Goal: Information Seeking & Learning: Check status

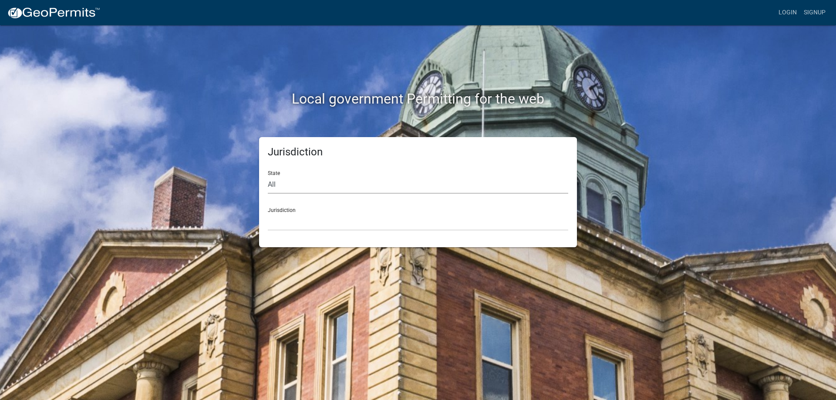
click at [275, 184] on select "All Colorado Georgia Indiana Iowa Kansas Minnesota Ohio South Carolina Wisconsin" at bounding box center [418, 185] width 300 height 18
select select "[US_STATE]"
click at [268, 176] on select "All Colorado Georgia Indiana Iowa Kansas Minnesota Ohio South Carolina Wisconsin" at bounding box center [418, 185] width 300 height 18
click at [287, 212] on div "Jurisdiction City of Charlestown, Indiana City of Jeffersonville, Indiana City …" at bounding box center [418, 216] width 300 height 30
click at [287, 211] on div "Jurisdiction City of Charlestown, Indiana City of Jeffersonville, Indiana City …" at bounding box center [418, 216] width 300 height 30
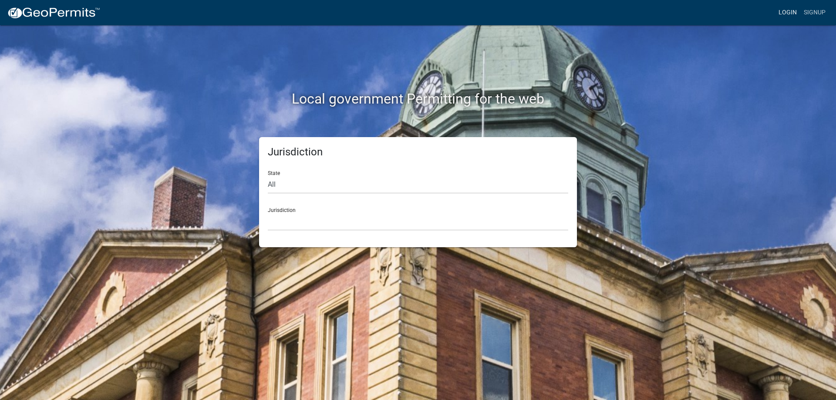
click at [779, 12] on link "Login" at bounding box center [787, 12] width 25 height 17
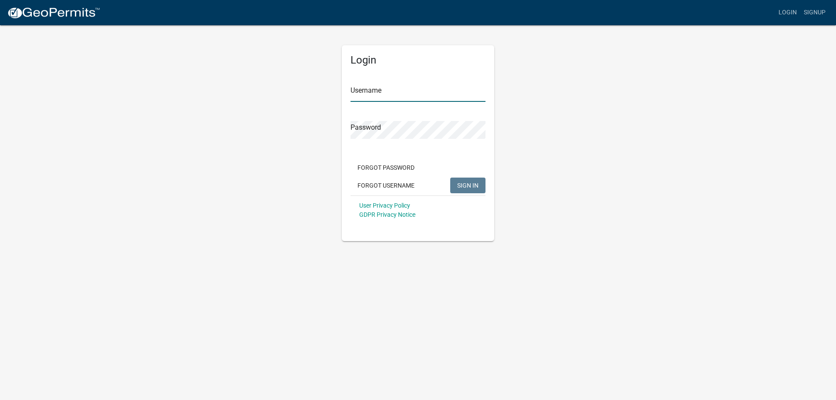
click at [390, 90] on input "Username" at bounding box center [418, 93] width 135 height 18
type input "bhamilton"
click at [472, 186] on span "SIGN IN" at bounding box center [467, 185] width 21 height 7
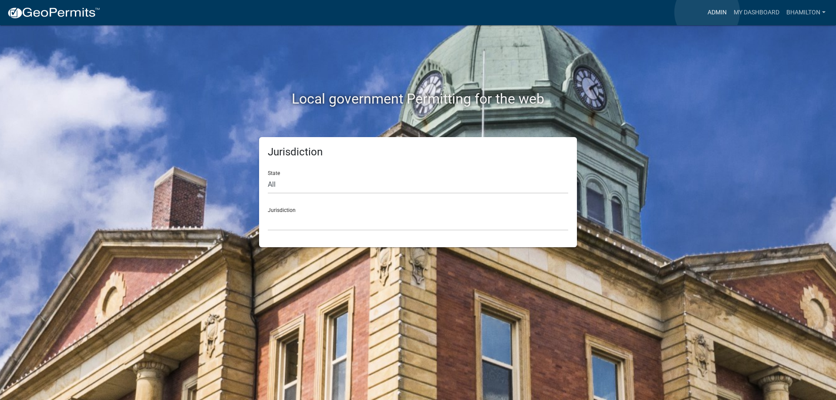
click at [707, 12] on link "Admin" at bounding box center [717, 12] width 26 height 17
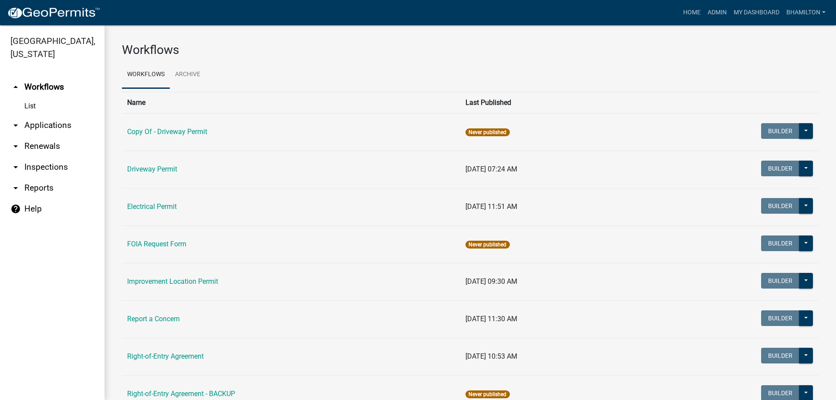
click at [52, 130] on link "arrow_drop_down Applications" at bounding box center [52, 125] width 105 height 21
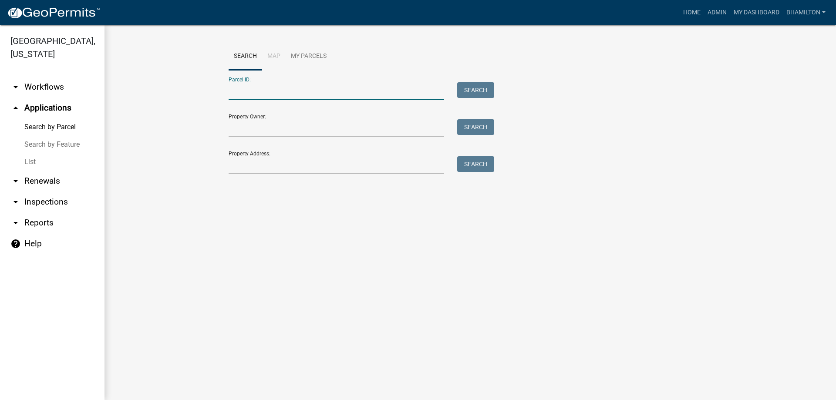
click at [244, 89] on input "Parcel ID:" at bounding box center [337, 91] width 216 height 18
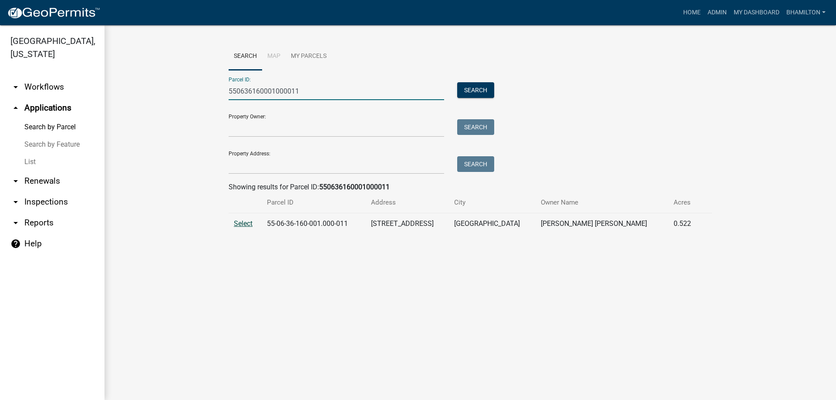
type input "550636160001000011"
click at [242, 225] on span "Select" at bounding box center [243, 223] width 19 height 8
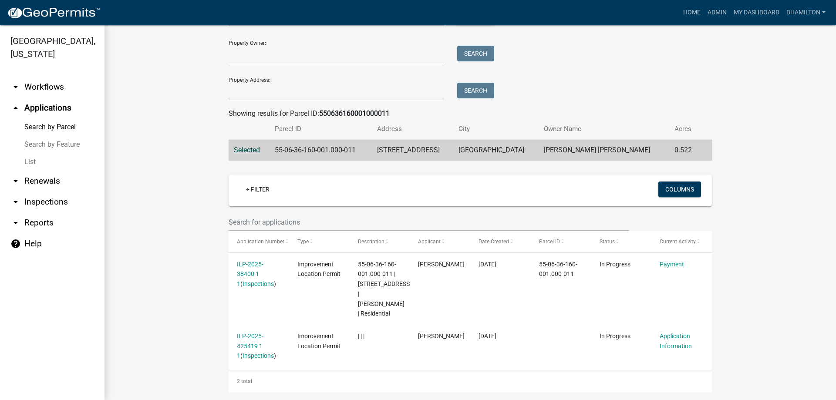
scroll to position [83, 0]
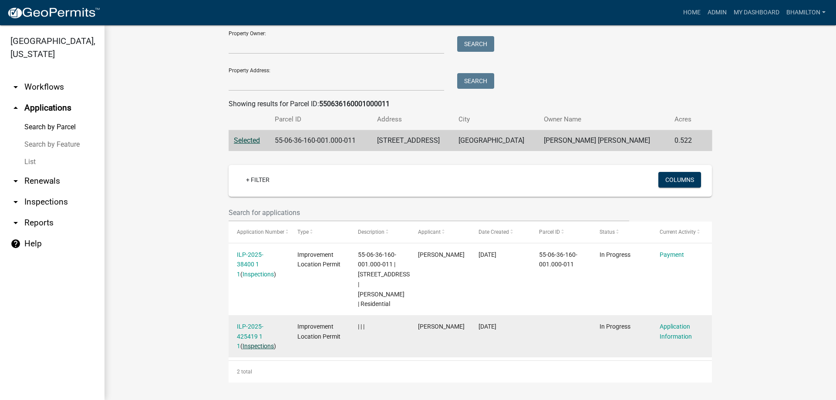
click at [263, 346] on link "Inspections" at bounding box center [258, 346] width 31 height 7
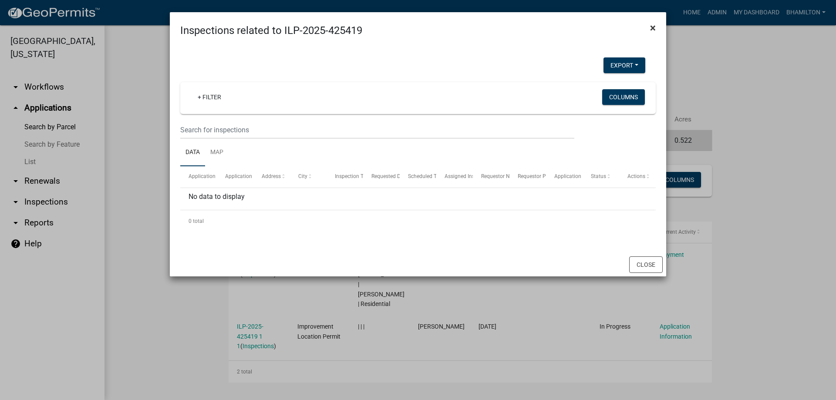
click at [652, 29] on span "×" at bounding box center [653, 28] width 6 height 12
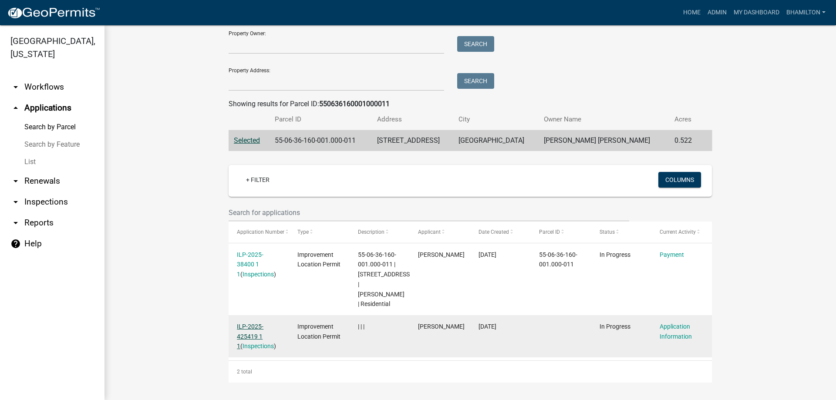
click at [245, 334] on link "ILP-2025-425419 1 1" at bounding box center [250, 336] width 27 height 27
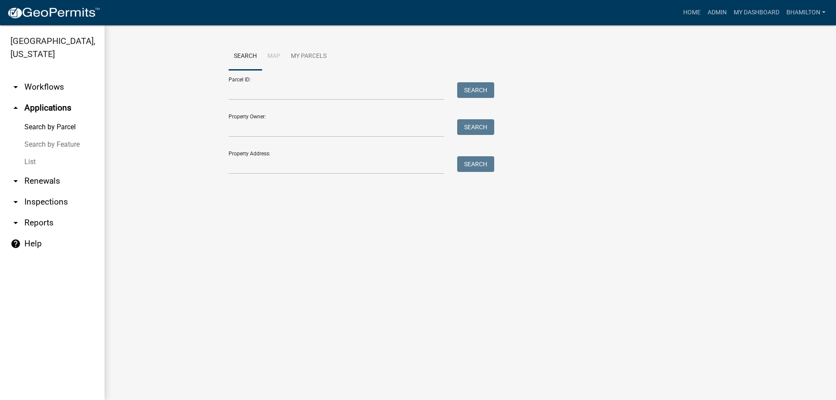
click at [320, 81] on div "Parcel ID: Search" at bounding box center [359, 85] width 261 height 30
click at [319, 91] on input "Parcel ID:" at bounding box center [337, 91] width 216 height 18
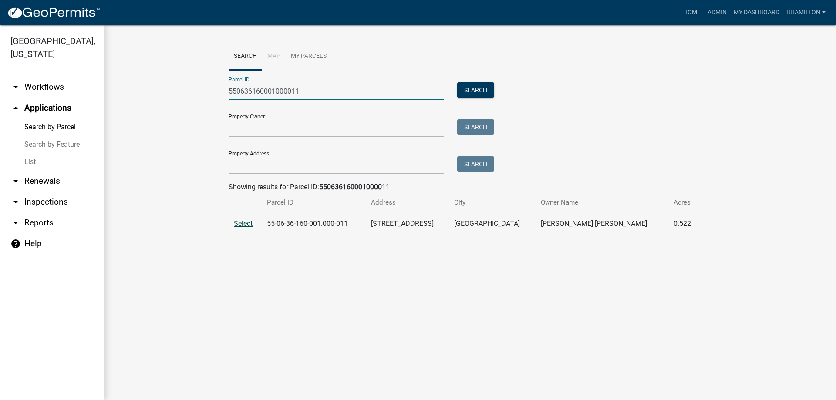
type input "550636160001000011"
click at [238, 225] on span "Select" at bounding box center [243, 223] width 19 height 8
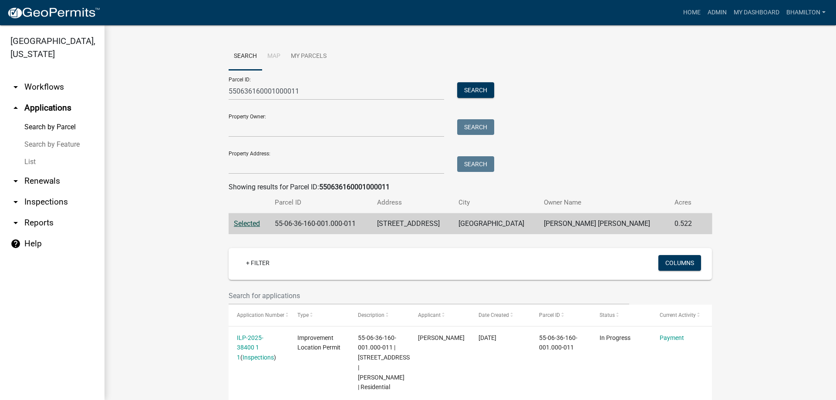
scroll to position [83, 0]
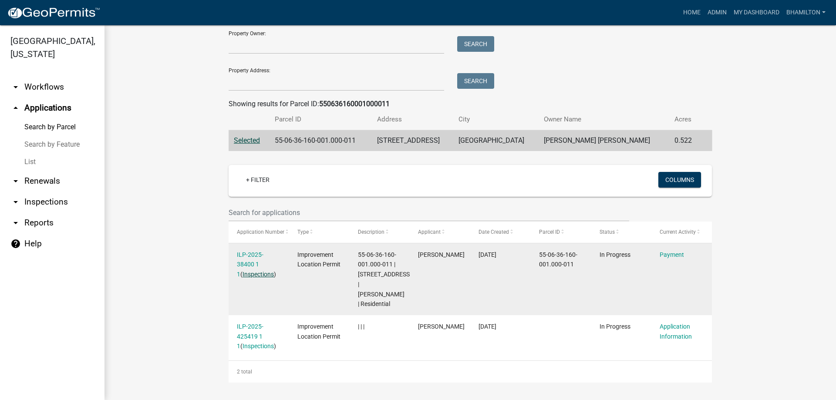
click at [254, 273] on link "Inspections" at bounding box center [258, 274] width 31 height 7
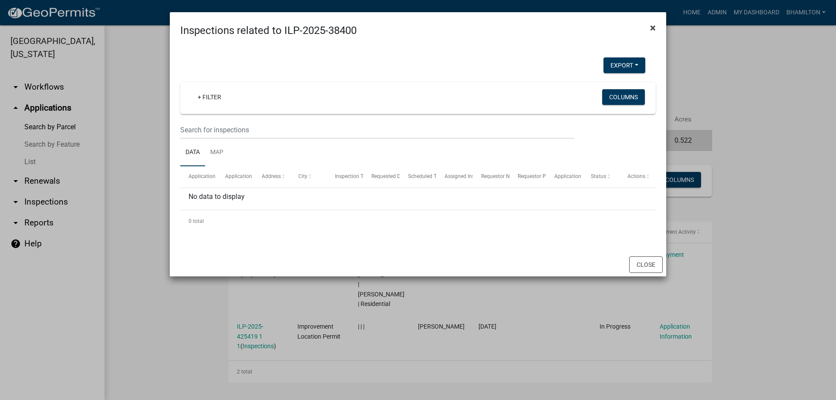
click at [652, 27] on span "×" at bounding box center [653, 28] width 6 height 12
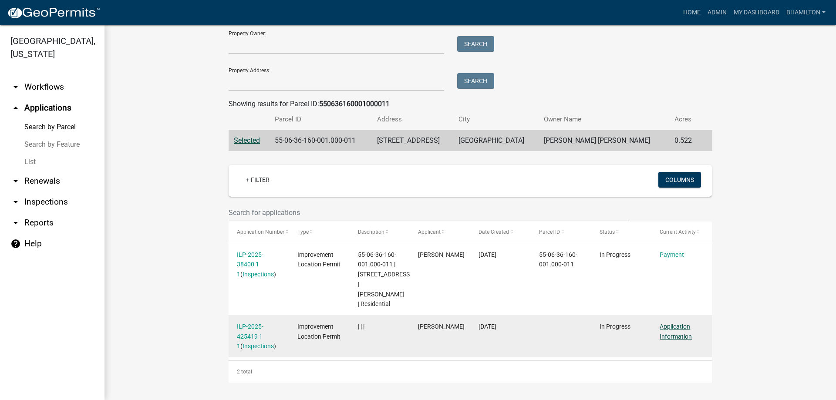
click at [671, 325] on link "Application Information" at bounding box center [676, 331] width 32 height 17
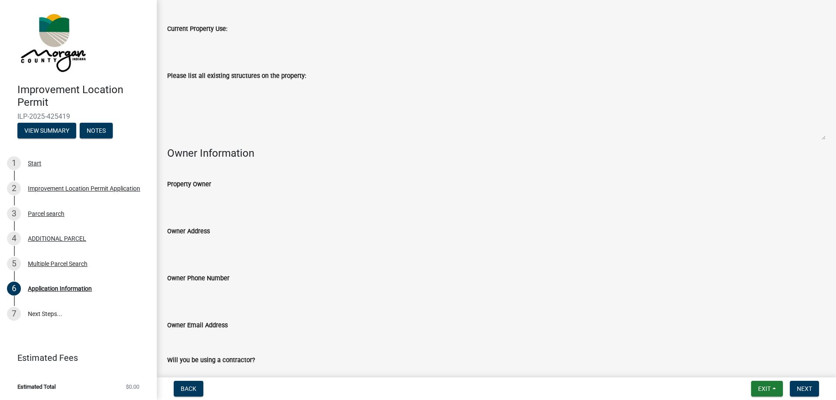
scroll to position [286, 0]
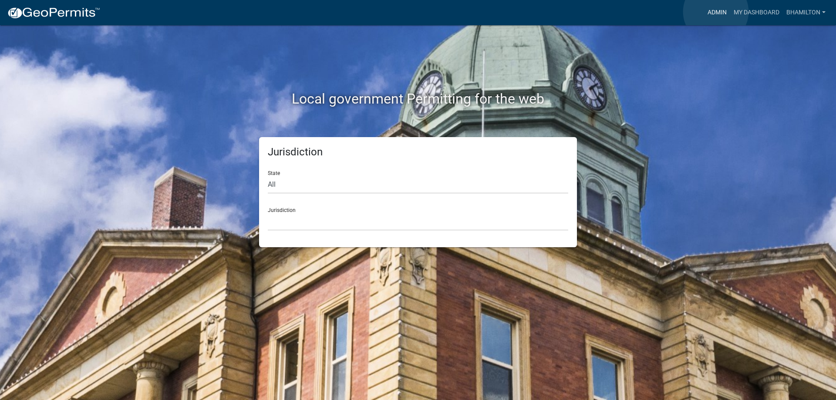
click at [716, 12] on link "Admin" at bounding box center [717, 12] width 26 height 17
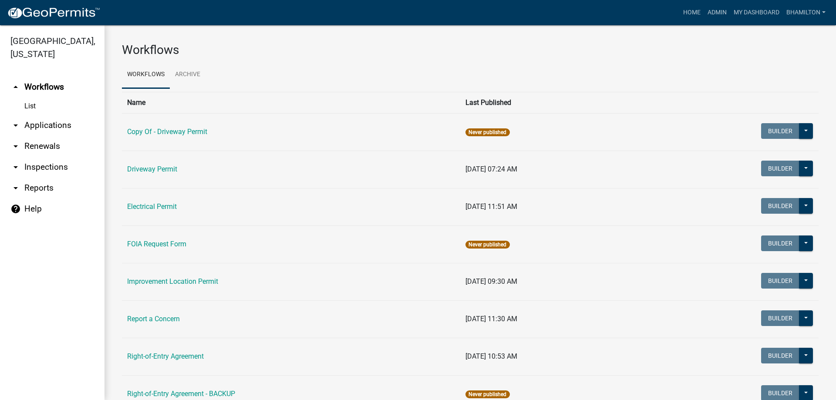
click at [36, 168] on link "arrow_drop_down Inspections" at bounding box center [52, 167] width 105 height 21
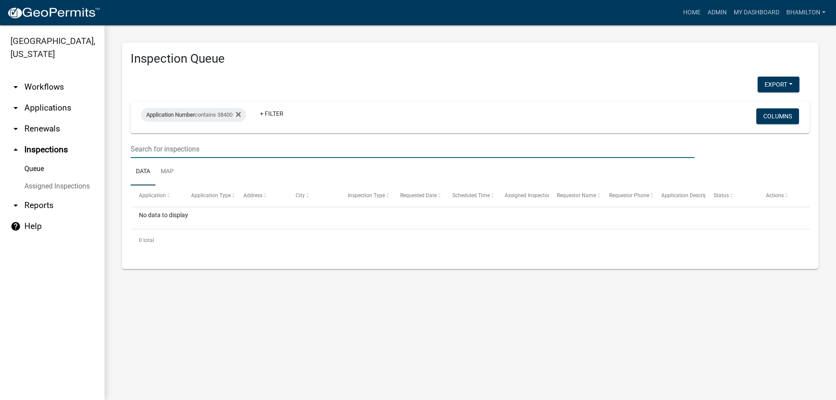
drag, startPoint x: 202, startPoint y: 148, endPoint x: 181, endPoint y: 163, distance: 25.6
click at [181, 163] on wm-datatable "Application Number contains 38400 + Filter Columns Data Map Application Applica…" at bounding box center [470, 176] width 679 height 150
type input "38400"
click at [87, 188] on link "Assigned Inspections" at bounding box center [52, 186] width 105 height 17
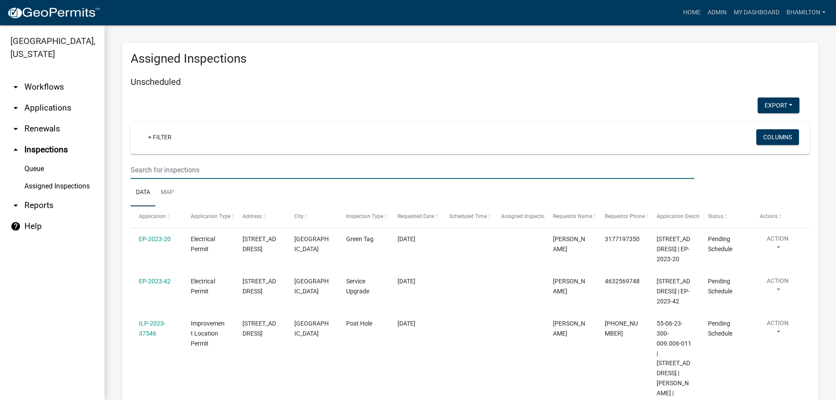
drag, startPoint x: 210, startPoint y: 169, endPoint x: 108, endPoint y: 179, distance: 102.5
type input "38400"
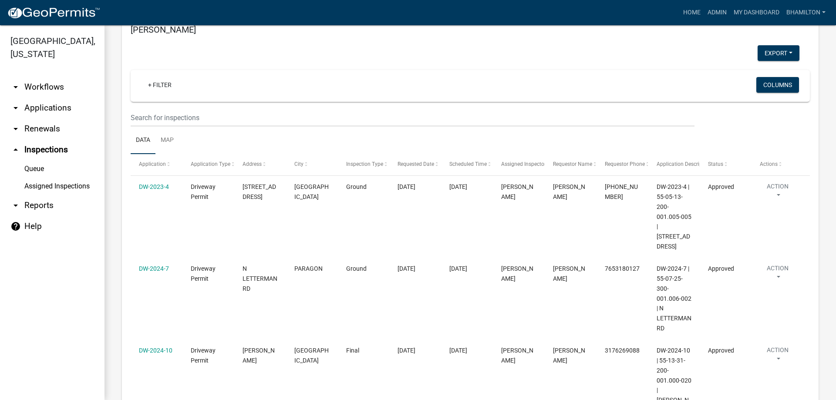
scroll to position [87, 0]
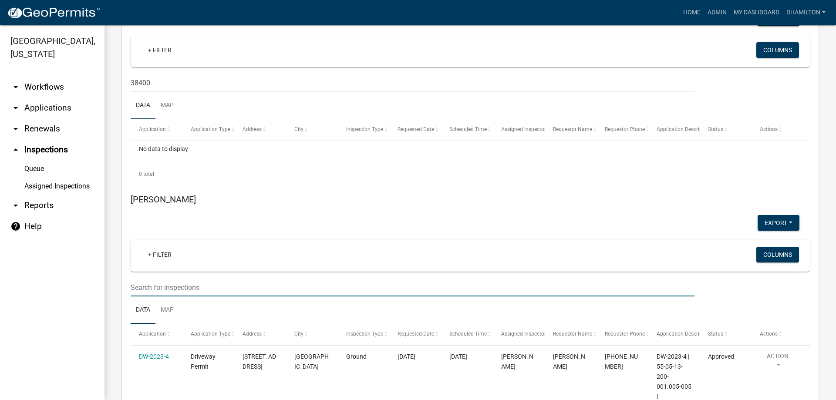
drag, startPoint x: 233, startPoint y: 290, endPoint x: 78, endPoint y: 290, distance: 155.0
click at [78, 290] on div "Morgan County, Indiana arrow_drop_down Workflows List arrow_drop_down Applicati…" at bounding box center [418, 212] width 836 height 375
type input "38400"
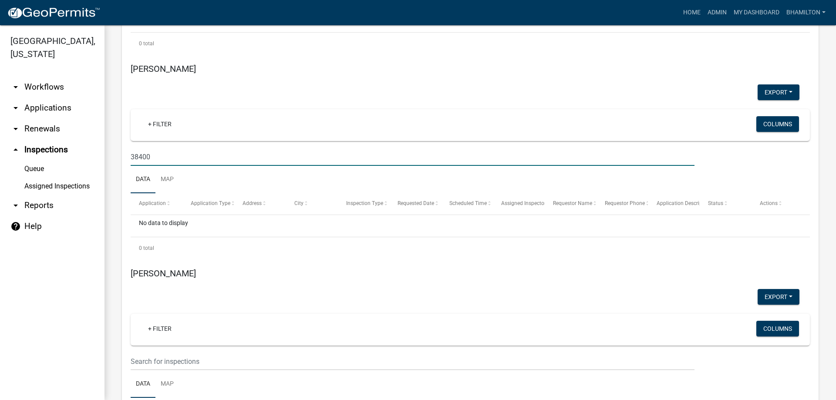
scroll to position [0, 0]
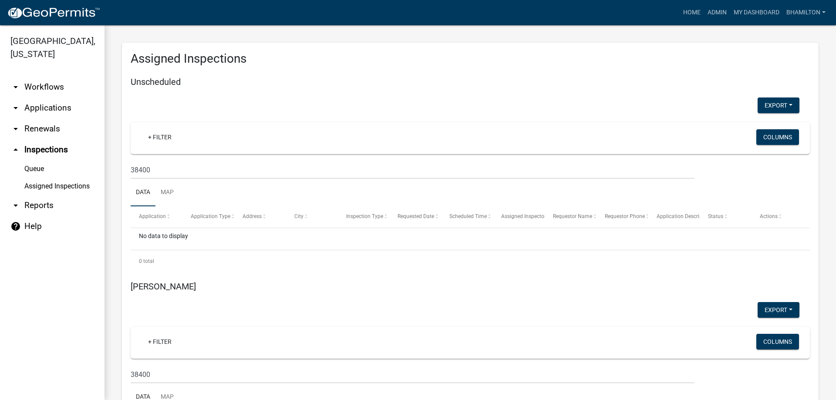
click at [71, 186] on link "Assigned Inspections" at bounding box center [52, 186] width 105 height 17
drag, startPoint x: 170, startPoint y: 173, endPoint x: 105, endPoint y: 177, distance: 65.4
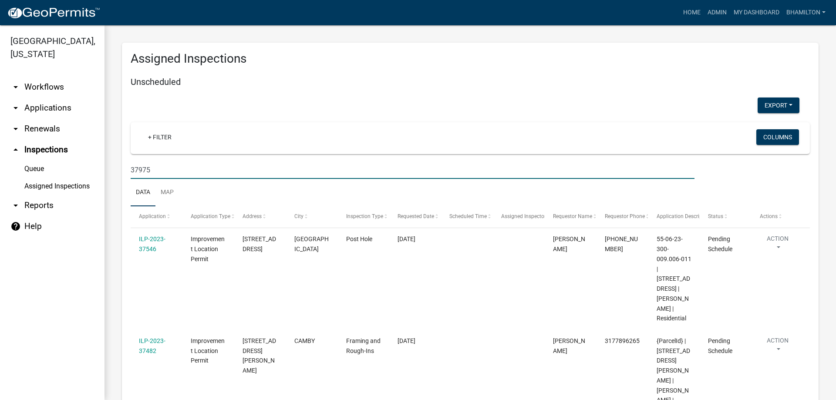
type input "37975"
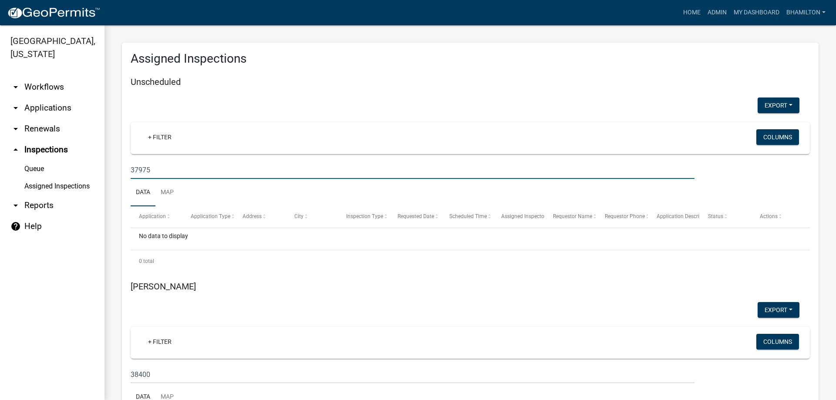
click at [47, 108] on link "arrow_drop_down Applications" at bounding box center [52, 108] width 105 height 21
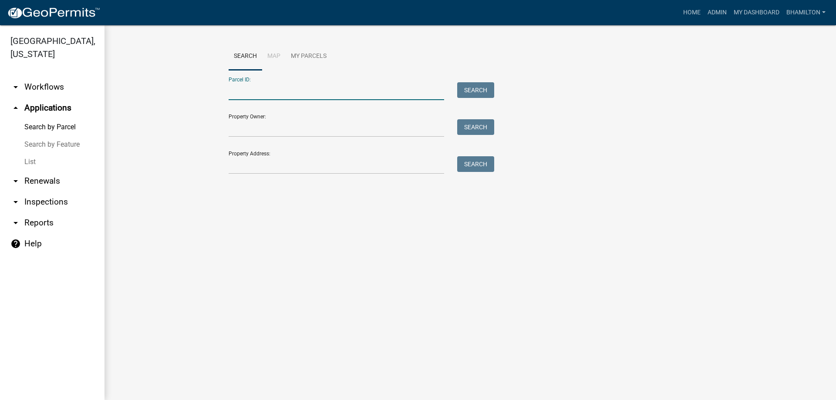
click at [246, 90] on input "Parcel ID:" at bounding box center [337, 91] width 216 height 18
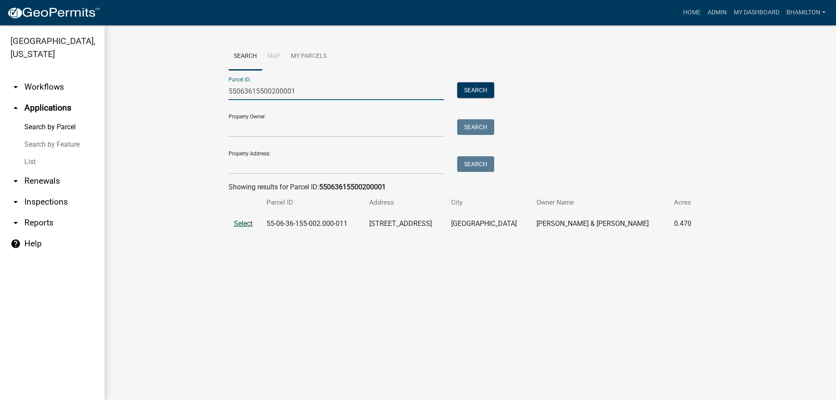
type input "55063615500200001"
click at [237, 224] on span "Select" at bounding box center [243, 223] width 19 height 8
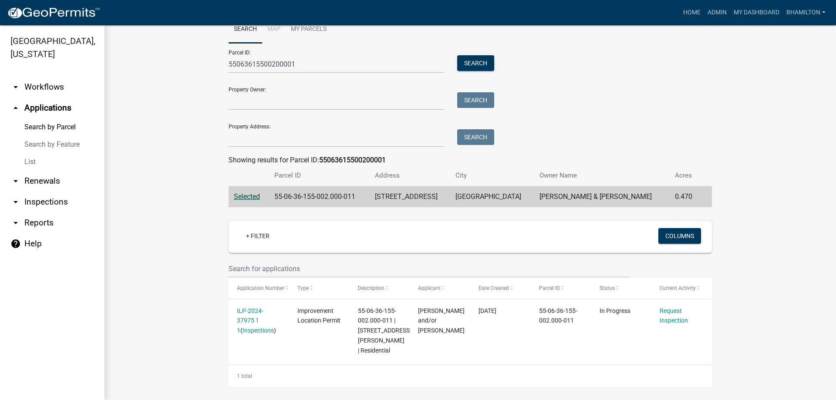
scroll to position [41, 0]
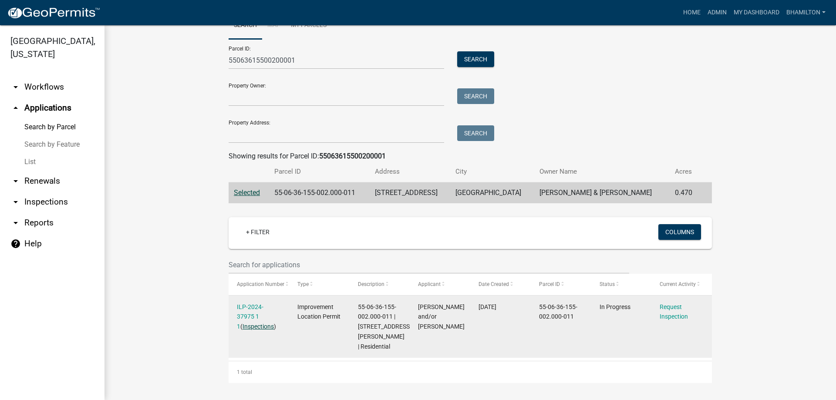
click at [256, 323] on link "Inspections" at bounding box center [258, 326] width 31 height 7
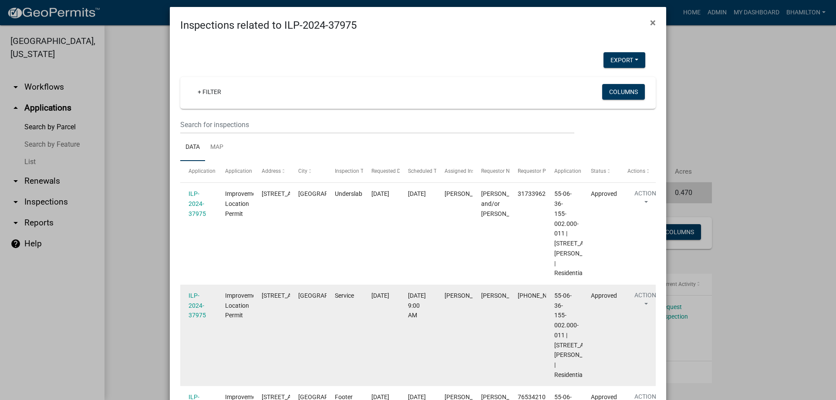
scroll to position [0, 0]
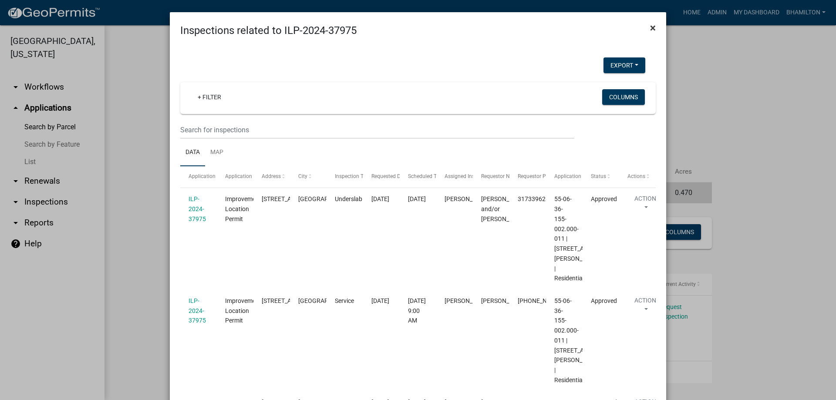
click at [658, 21] on button "×" at bounding box center [653, 28] width 20 height 24
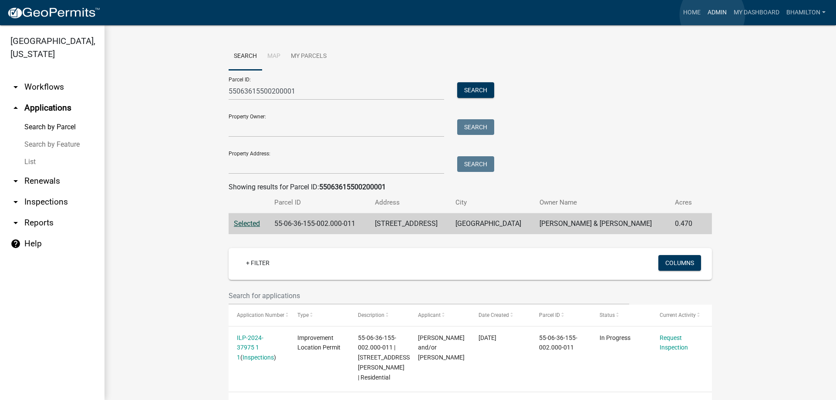
click at [712, 15] on link "Admin" at bounding box center [717, 12] width 26 height 17
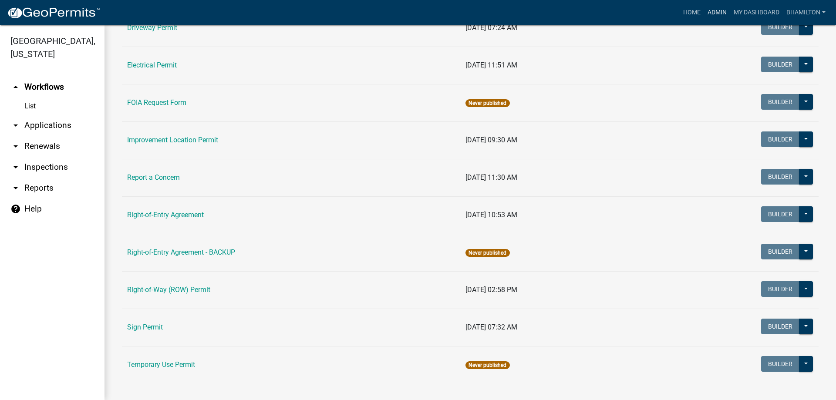
scroll to position [149, 0]
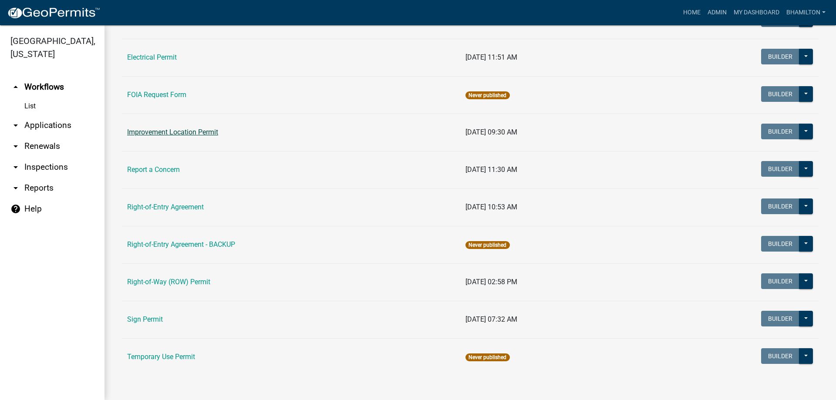
click at [205, 133] on link "Improvement Location Permit" at bounding box center [172, 132] width 91 height 8
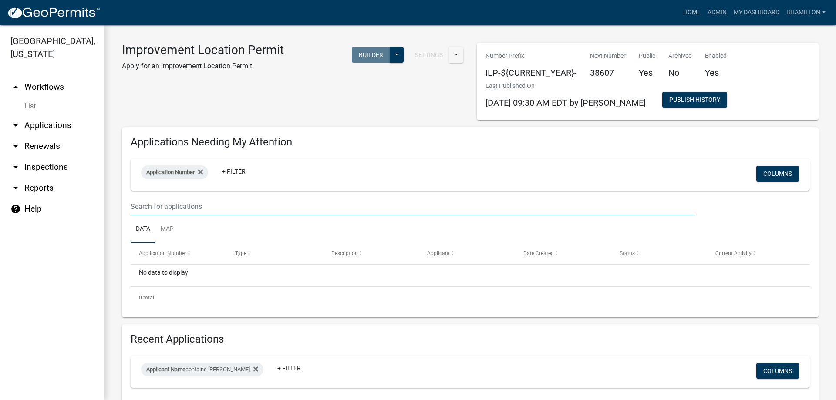
drag, startPoint x: 260, startPoint y: 211, endPoint x: 108, endPoint y: 208, distance: 152.9
click at [108, 208] on div "Improvement Location Permit Apply for an Improvement Location Permit Settings S…" at bounding box center [471, 357] width 732 height 664
type input "37975"
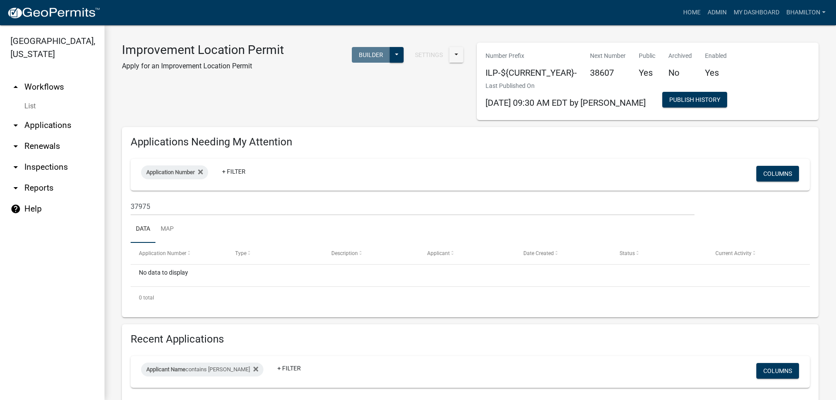
click at [47, 172] on link "arrow_drop_down Inspections" at bounding box center [52, 167] width 105 height 21
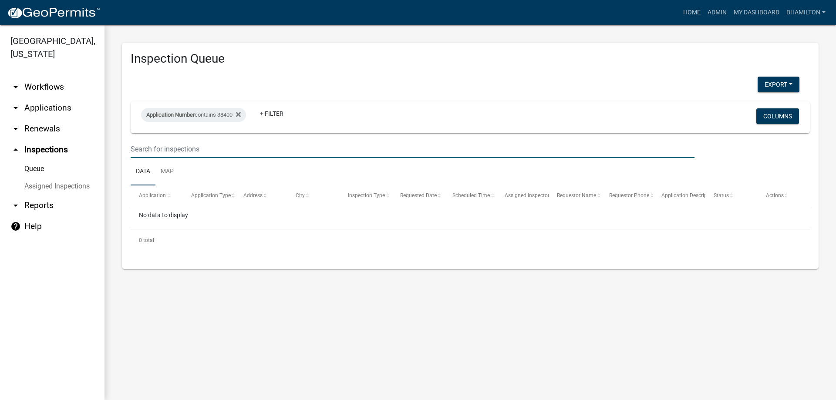
drag, startPoint x: 202, startPoint y: 152, endPoint x: 105, endPoint y: 152, distance: 97.5
click at [105, 152] on div "Inspection Queue Export Excel Format (.xlsx) CSV Format (.csv) Application Numb…" at bounding box center [471, 155] width 732 height 261
type input "37975"
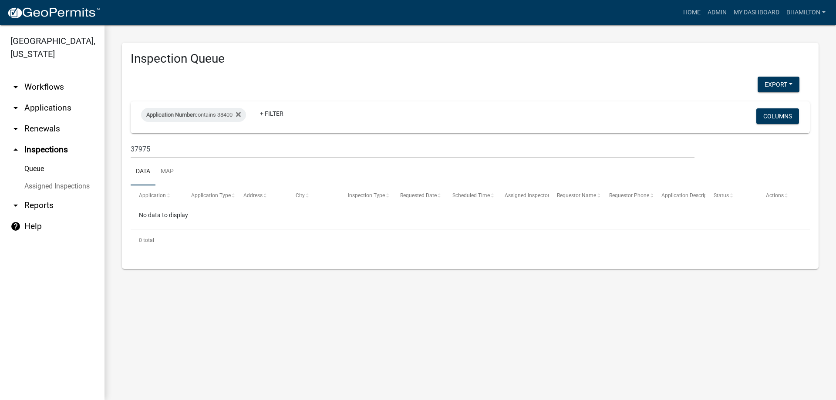
click at [54, 109] on link "arrow_drop_down Applications" at bounding box center [52, 108] width 105 height 21
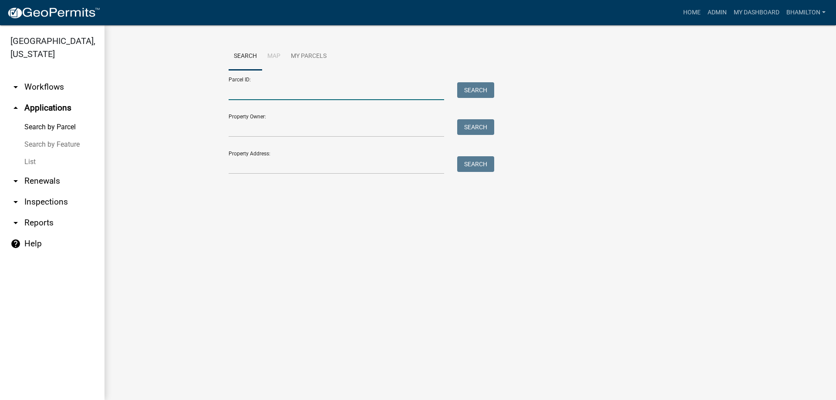
click at [252, 86] on input "Parcel ID:" at bounding box center [337, 91] width 216 height 18
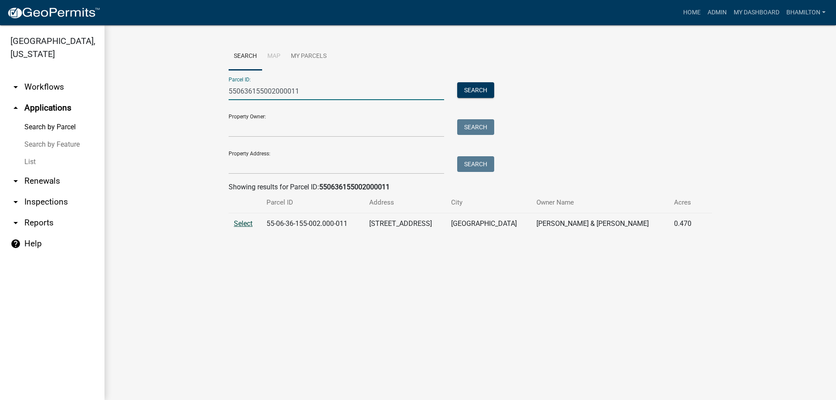
type input "550636155002000011"
click at [246, 225] on span "Select" at bounding box center [243, 223] width 19 height 8
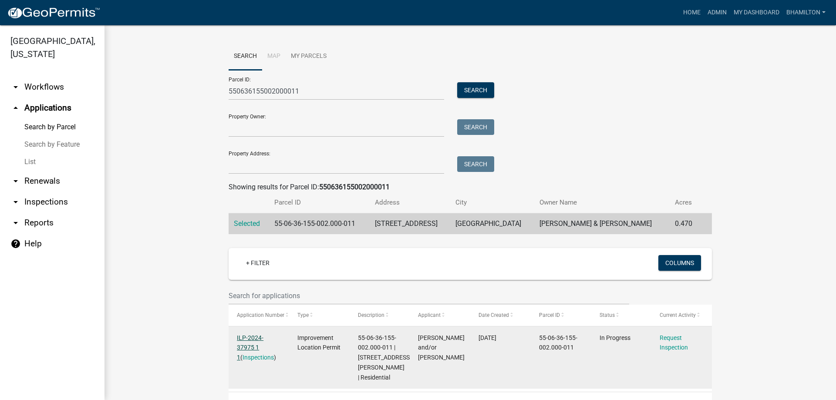
click at [253, 336] on link "ILP-2024-37975 1 1" at bounding box center [250, 347] width 27 height 27
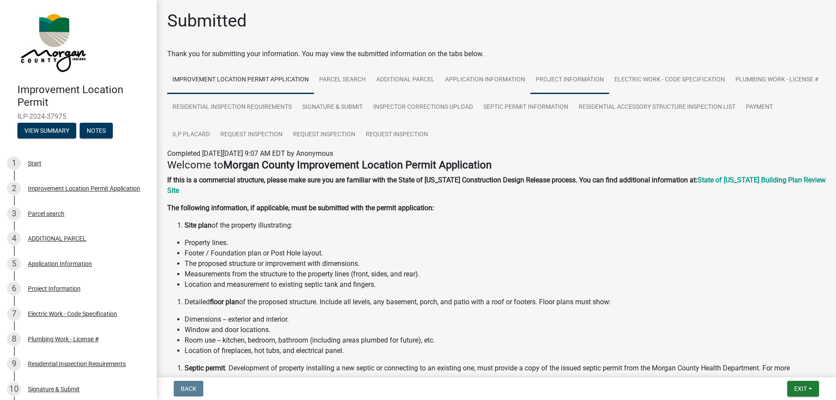
click at [579, 76] on link "Project Information" at bounding box center [569, 80] width 79 height 28
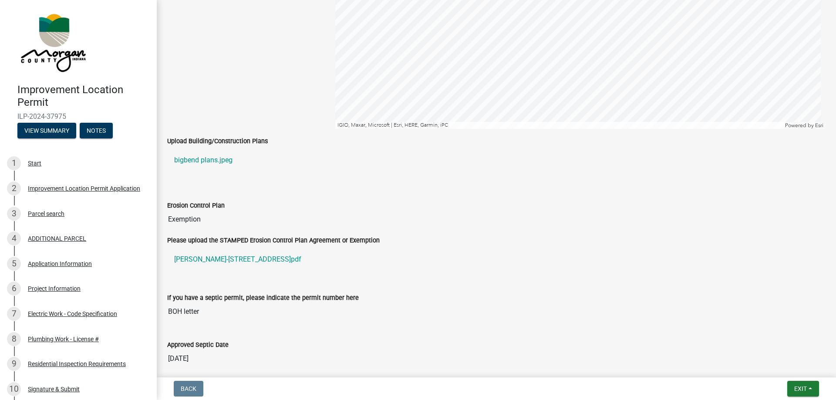
scroll to position [1393, 0]
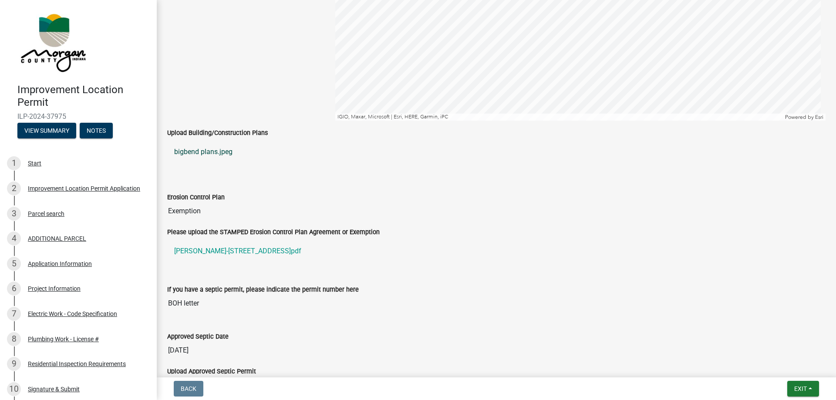
click at [210, 152] on link "bigbend plans.jpeg" at bounding box center [496, 152] width 658 height 21
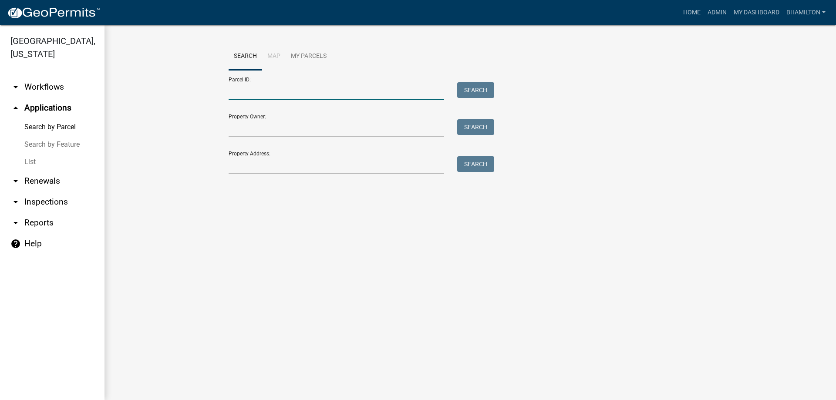
click at [273, 85] on input "Parcel ID:" at bounding box center [337, 91] width 216 height 18
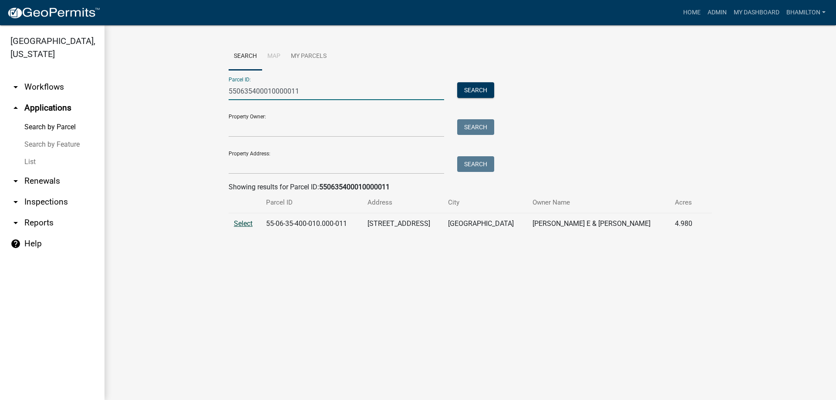
type input "550635400010000011"
click at [250, 223] on span "Select" at bounding box center [243, 223] width 19 height 8
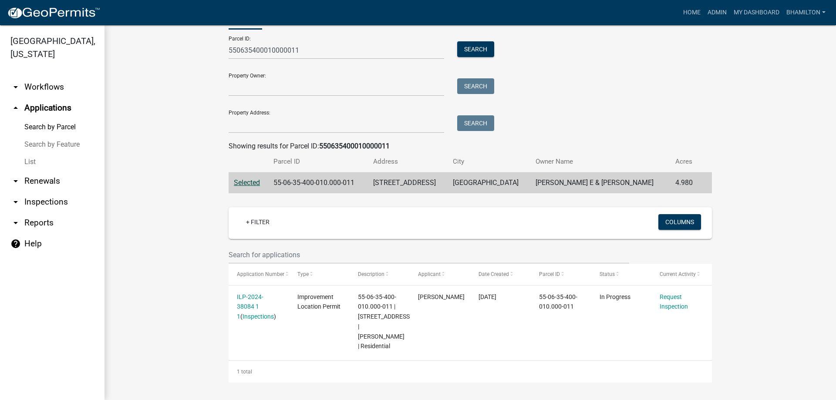
scroll to position [51, 0]
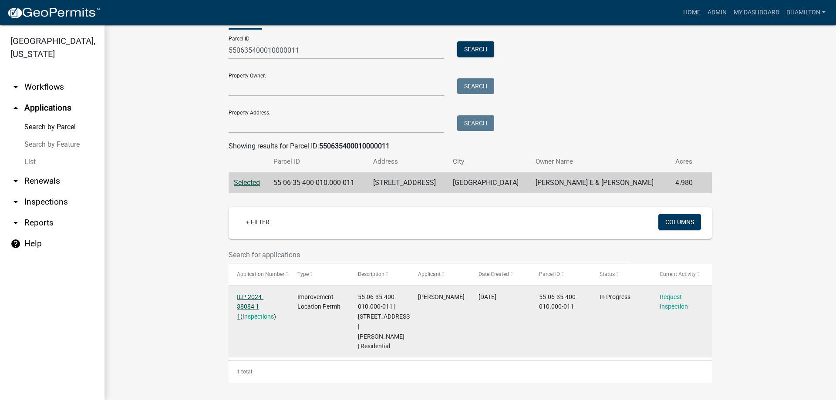
click at [247, 294] on link "ILP-2024-38084 1 1" at bounding box center [250, 307] width 27 height 27
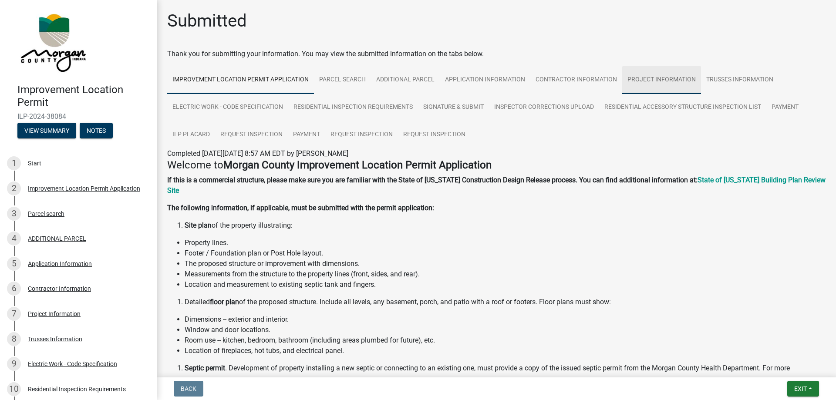
click at [683, 81] on link "Project Information" at bounding box center [661, 80] width 79 height 28
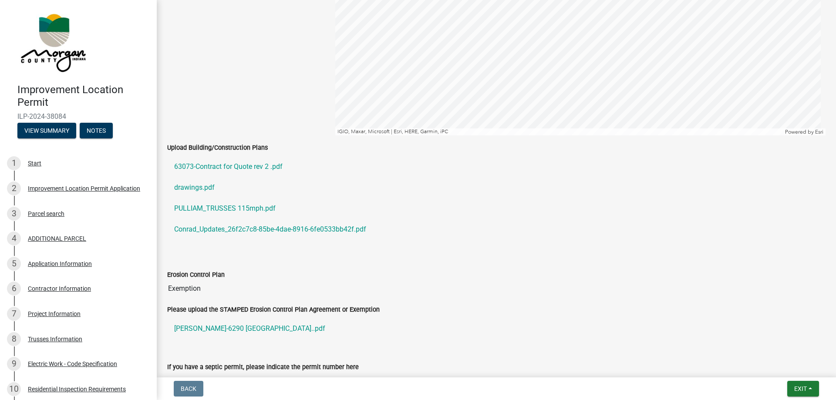
scroll to position [1350, 0]
click at [199, 187] on link "drawings.pdf" at bounding box center [496, 186] width 658 height 21
click at [231, 228] on link "Conrad_Updates_26f2c7c8-85be-4dae-8916-6fe0533bb42f.pdf" at bounding box center [496, 228] width 658 height 21
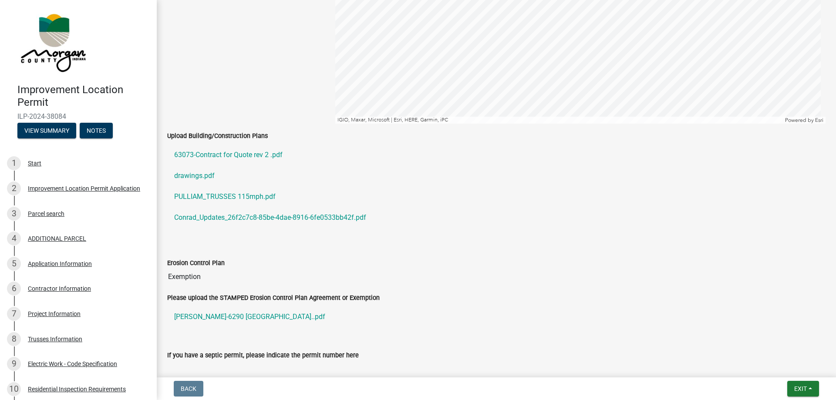
scroll to position [1355, 0]
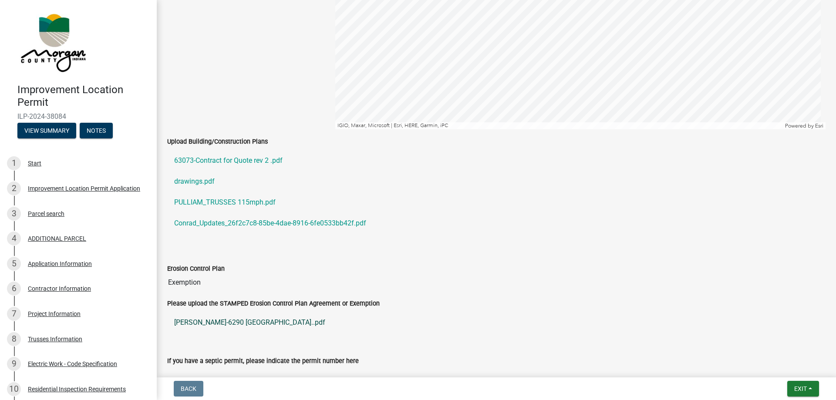
click at [229, 321] on link "Pulliam-6290 Crooked Creek West Dr..pdf" at bounding box center [496, 322] width 658 height 21
click at [240, 221] on link "Conrad_Updates_26f2c7c8-85be-4dae-8916-6fe0533bb42f.pdf" at bounding box center [496, 223] width 658 height 21
click at [257, 202] on link "PULLIAM_TRUSSES 115mph.pdf" at bounding box center [496, 202] width 658 height 21
click at [249, 161] on link "63073-Contract for Quote rev 2 .pdf" at bounding box center [496, 160] width 658 height 21
click at [209, 181] on link "drawings.pdf" at bounding box center [496, 181] width 658 height 21
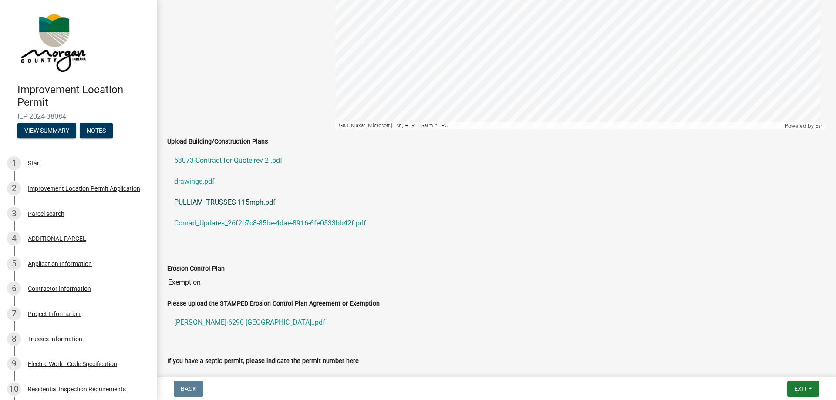
click at [249, 201] on link "PULLIAM_TRUSSES 115mph.pdf" at bounding box center [496, 202] width 658 height 21
click at [232, 223] on link "Conrad_Updates_26f2c7c8-85be-4dae-8916-6fe0533bb42f.pdf" at bounding box center [496, 223] width 658 height 21
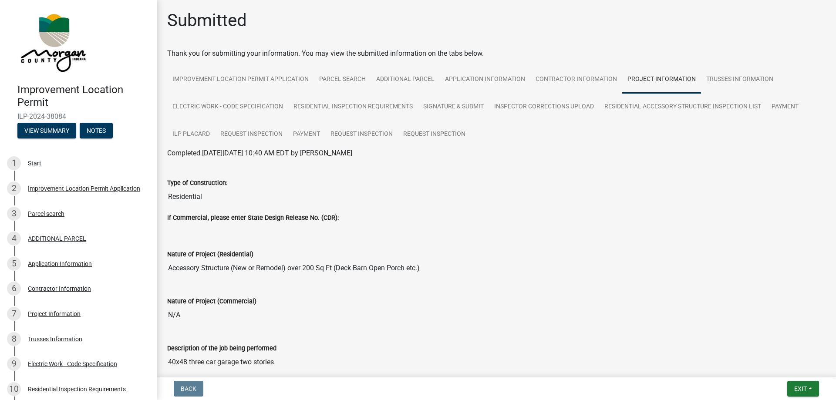
scroll to position [0, 0]
click at [422, 134] on link "Request Inspection" at bounding box center [434, 135] width 73 height 28
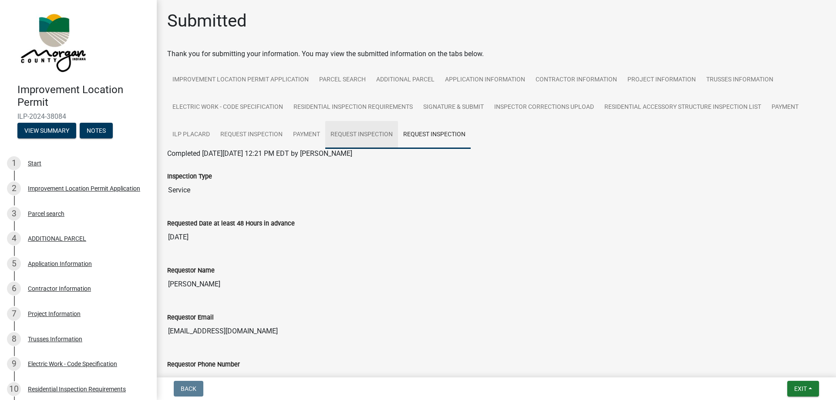
click at [352, 135] on link "Request Inspection" at bounding box center [361, 135] width 73 height 28
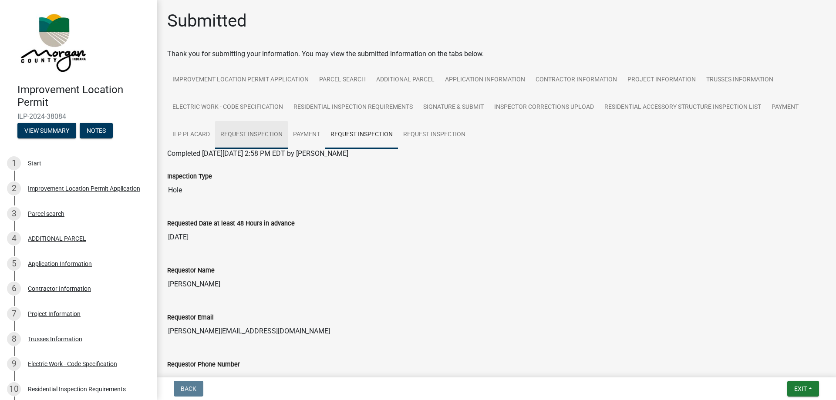
click at [281, 133] on link "Request Inspection" at bounding box center [251, 135] width 73 height 28
click at [349, 133] on link "Request Inspection" at bounding box center [361, 135] width 73 height 28
click at [419, 133] on link "Request Inspection" at bounding box center [434, 135] width 73 height 28
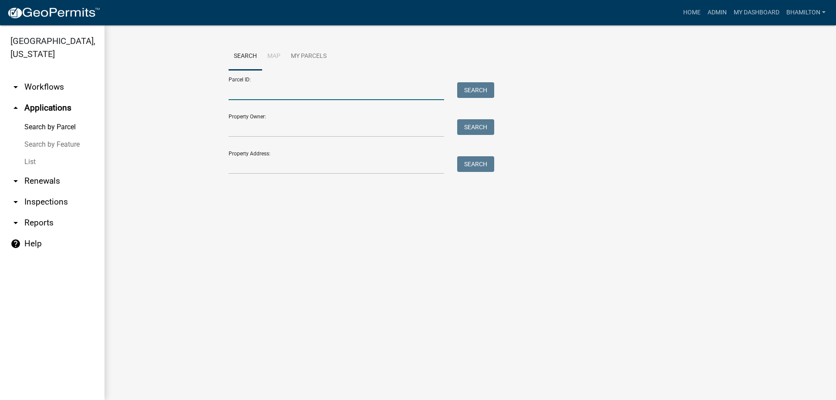
click at [254, 91] on input "Parcel ID:" at bounding box center [337, 91] width 216 height 18
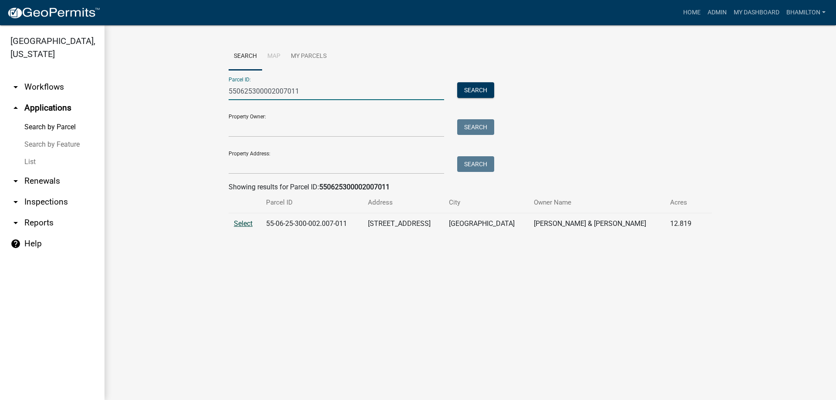
type input "550625300002007011"
click at [240, 222] on span "Select" at bounding box center [243, 223] width 19 height 8
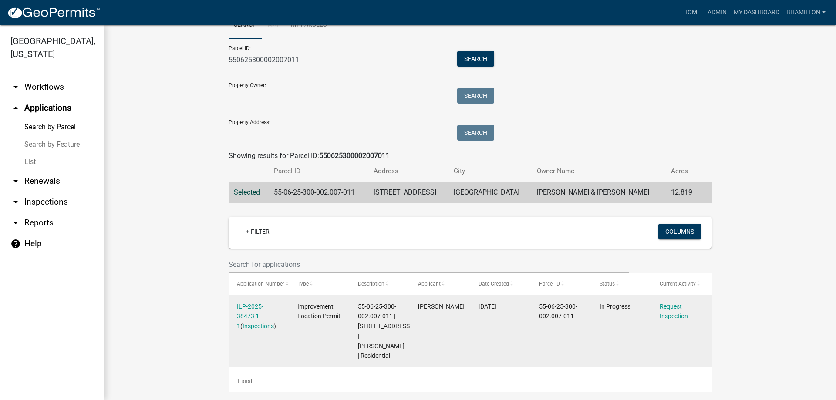
scroll to position [61, 0]
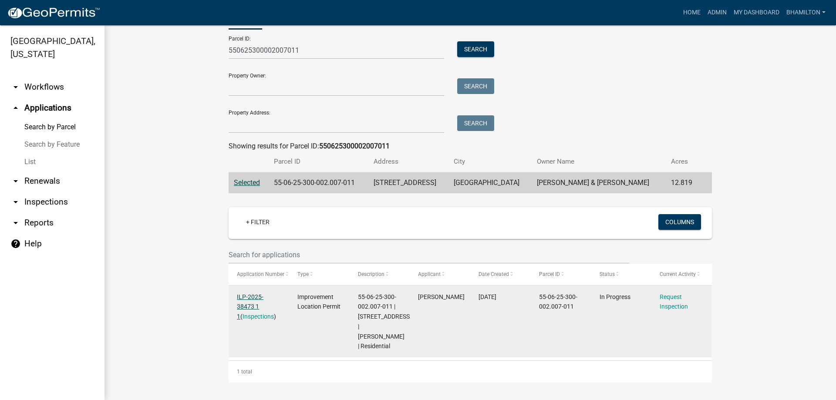
click at [263, 294] on link "ILP-2025-38473 1 1" at bounding box center [250, 307] width 27 height 27
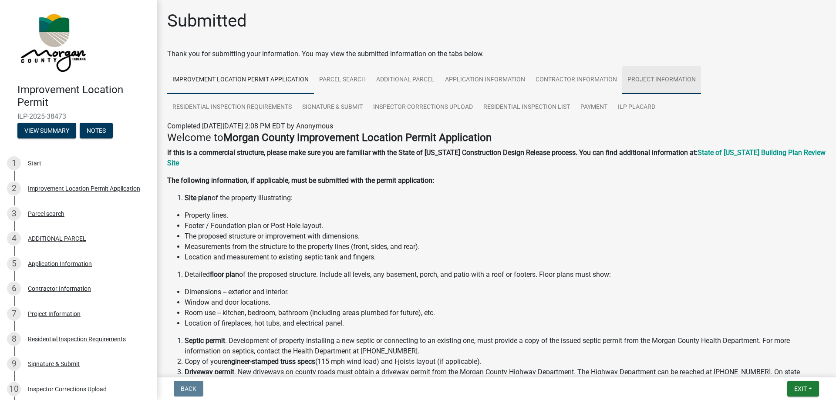
click at [652, 78] on link "Project Information" at bounding box center [661, 80] width 79 height 28
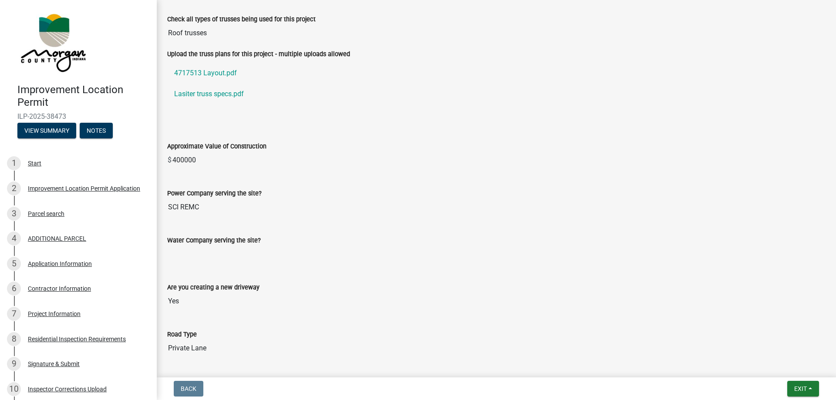
scroll to position [827, 0]
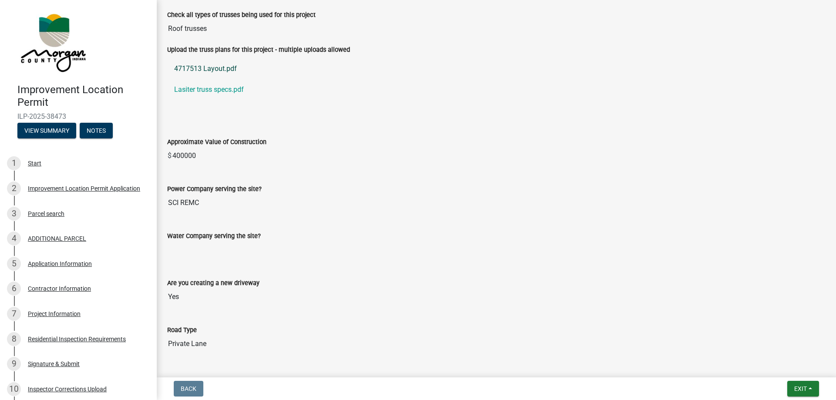
click at [224, 70] on link "4717513 Layout.pdf" at bounding box center [496, 68] width 658 height 21
click at [225, 91] on link "Lasiter truss specs.pdf" at bounding box center [496, 89] width 658 height 21
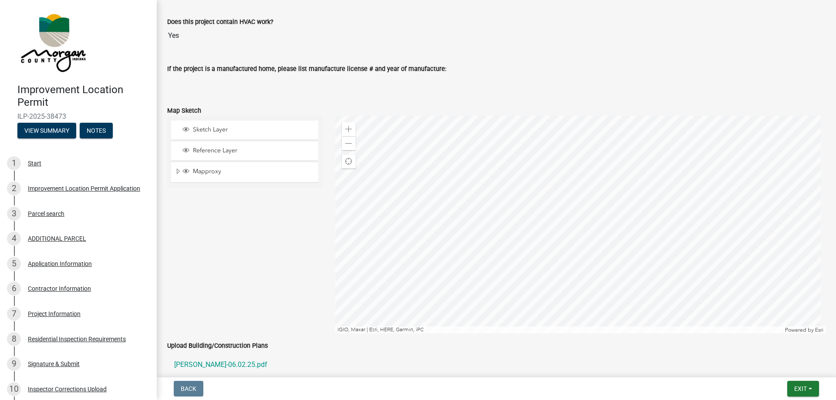
scroll to position [1350, 0]
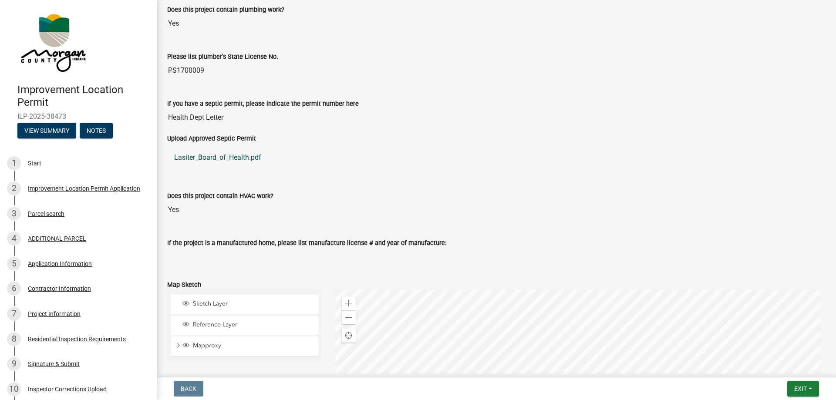
click at [233, 159] on link "Lasiter_Board_of_Health.pdf" at bounding box center [496, 157] width 658 height 21
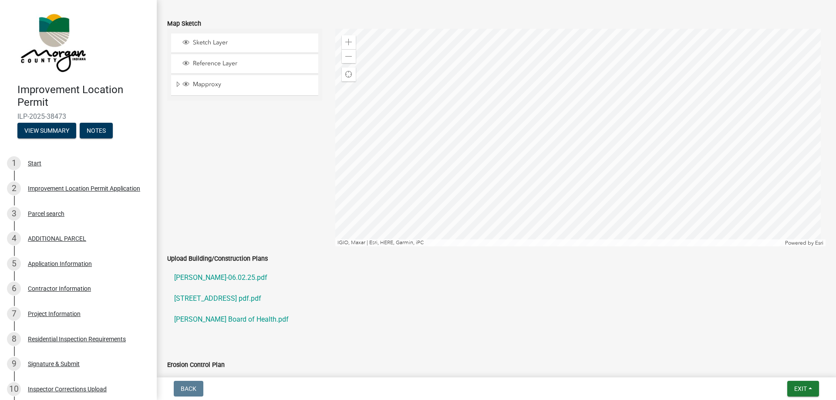
scroll to position [1728, 0]
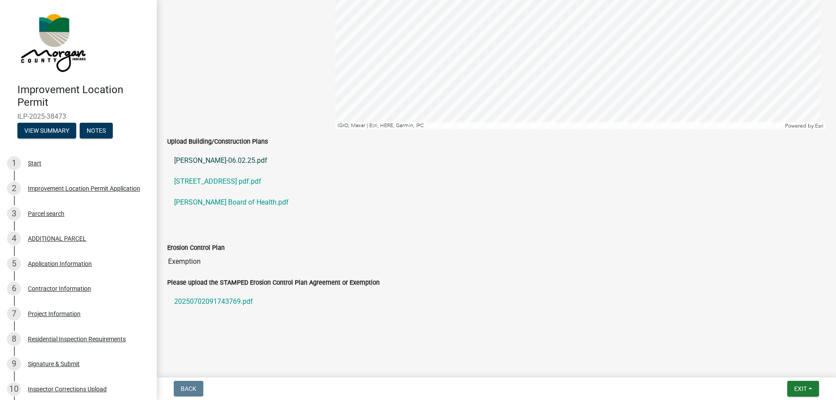
click at [192, 162] on link "Lasiter-06.02.25.pdf" at bounding box center [496, 160] width 658 height 21
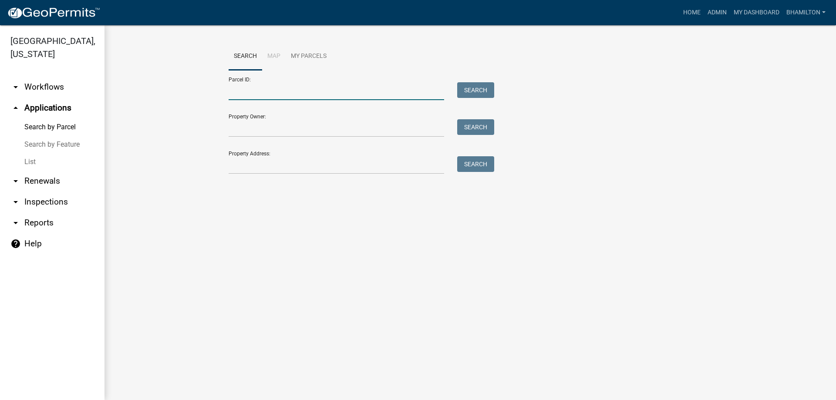
click at [283, 90] on input "Parcel ID:" at bounding box center [337, 91] width 216 height 18
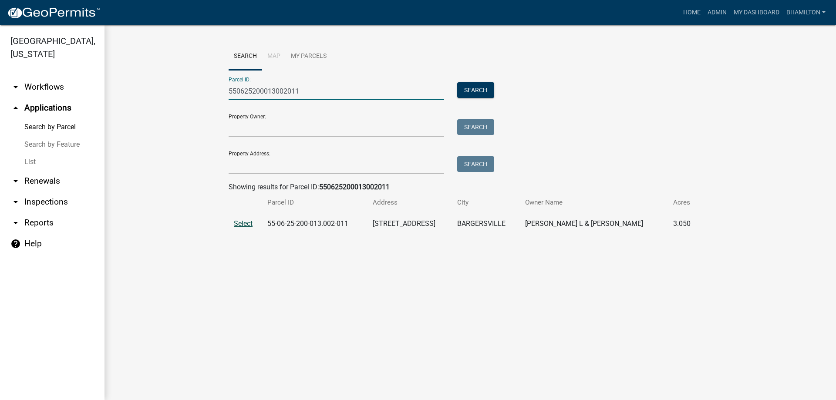
type input "550625200013002011"
click at [250, 226] on span "Select" at bounding box center [243, 223] width 19 height 8
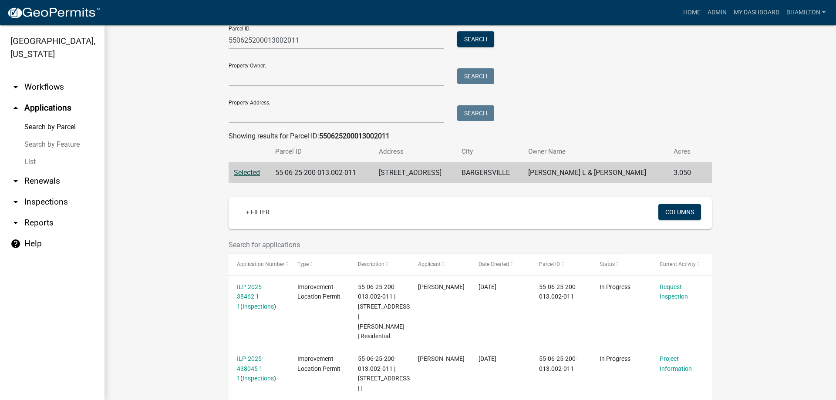
scroll to position [103, 0]
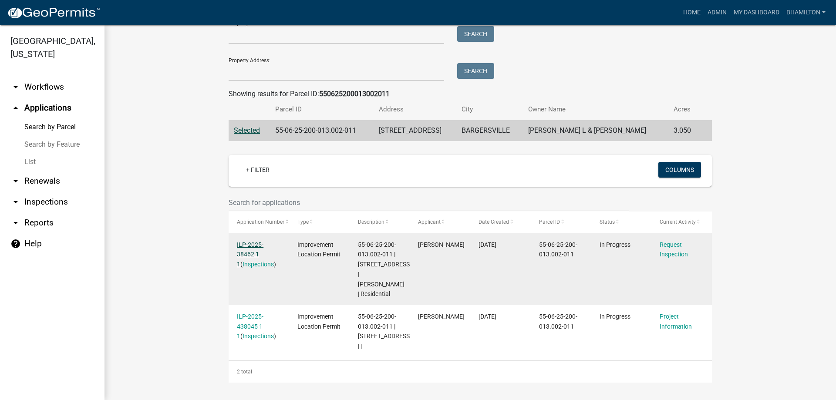
click at [263, 241] on link "ILP-2025-38462 1 1" at bounding box center [250, 254] width 27 height 27
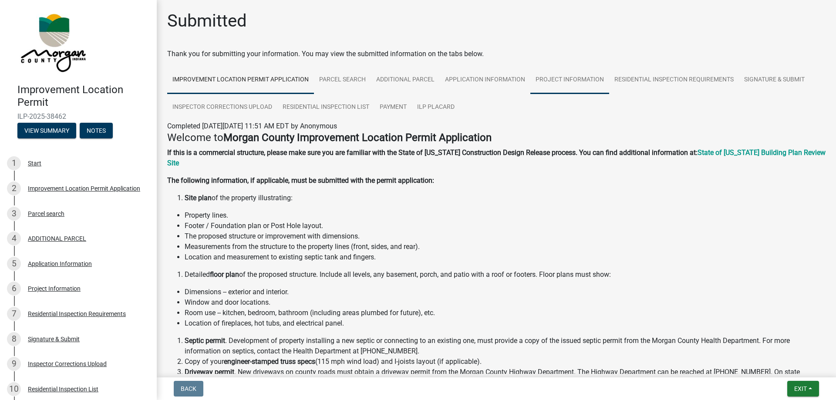
click at [593, 78] on link "Project Information" at bounding box center [569, 80] width 79 height 28
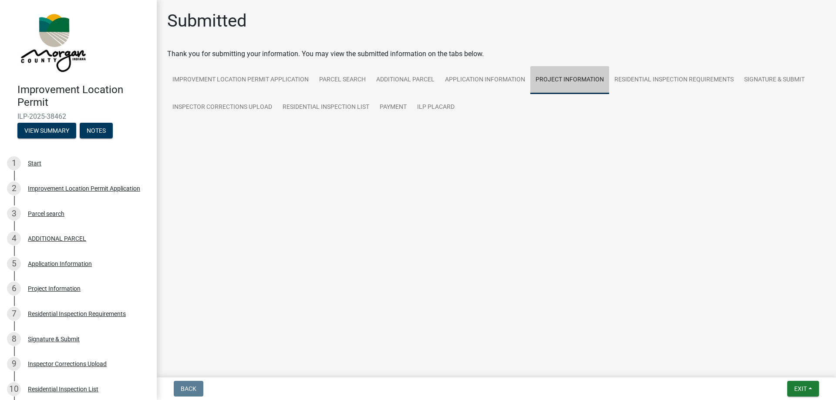
click at [593, 78] on link "Project Information" at bounding box center [569, 80] width 79 height 28
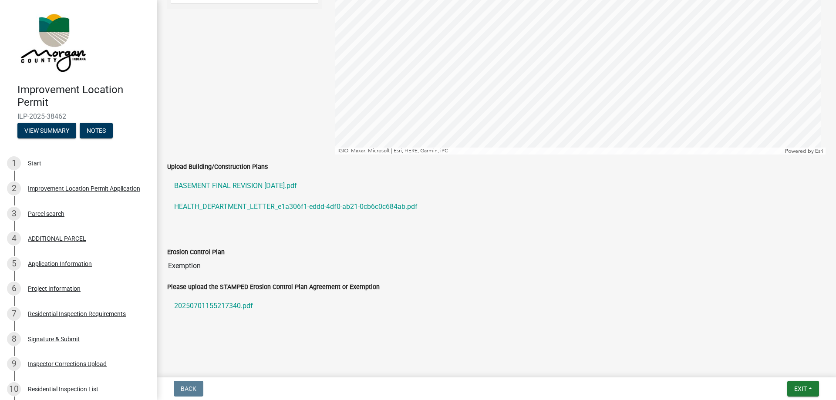
scroll to position [1547, 0]
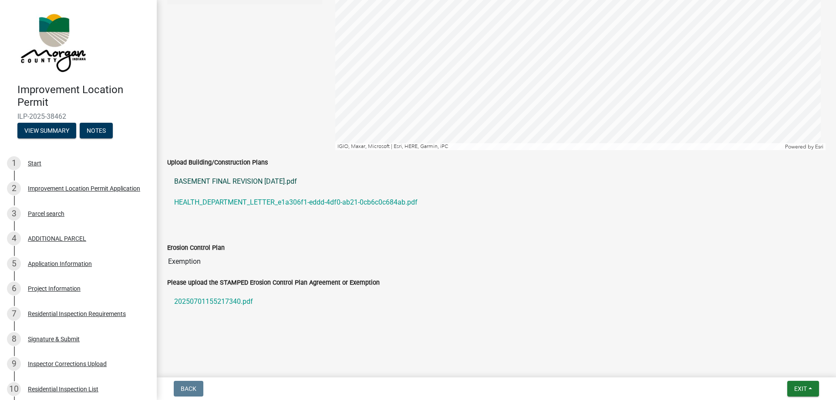
click at [230, 180] on link "BASEMENT FINAL REVISION 6-30-2025.pdf" at bounding box center [496, 181] width 658 height 21
click at [244, 179] on link "BASEMENT FINAL REVISION 6-30-2025.pdf" at bounding box center [496, 181] width 658 height 21
click at [253, 180] on link "BASEMENT FINAL REVISION 6-30-2025.pdf" at bounding box center [496, 181] width 658 height 21
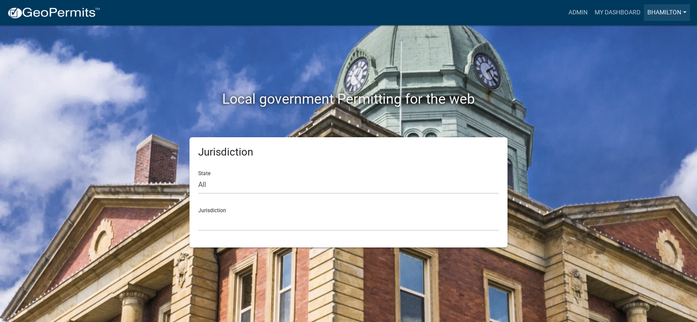
click at [676, 15] on link "bhamilton" at bounding box center [667, 12] width 46 height 17
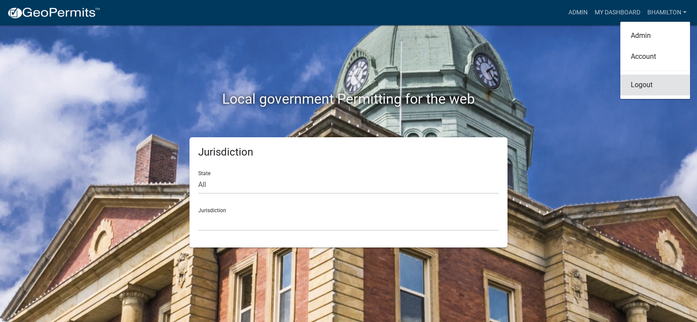
click at [647, 88] on link "Logout" at bounding box center [655, 84] width 70 height 21
